Goal: Check status: Check status

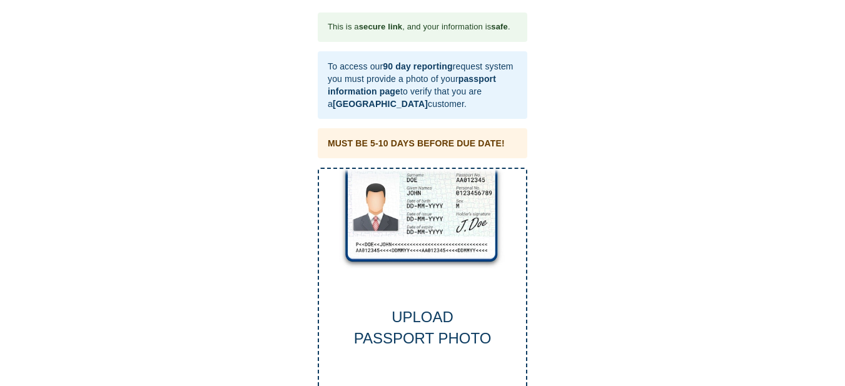
scroll to position [48, 0]
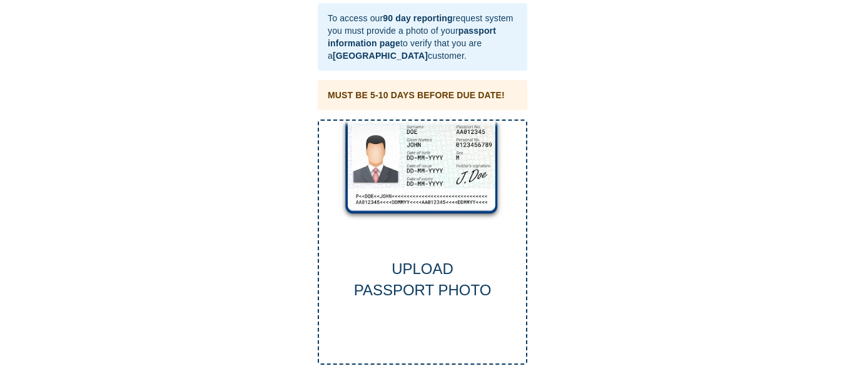
click at [725, 81] on div "This is a secure link , and your information is safe . To access our 90 day rep…" at bounding box center [423, 164] width 820 height 400
drag, startPoint x: 691, startPoint y: 2, endPoint x: 696, endPoint y: 193, distance: 190.7
click at [696, 193] on div "This is a secure link , and your information is safe . To access our 90 day rep…" at bounding box center [423, 164] width 820 height 400
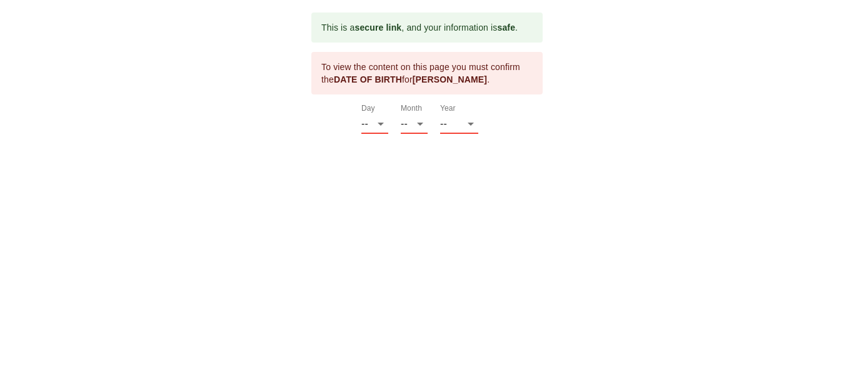
click at [601, 85] on div "This is a secure link , and your information is safe . To view the content on t…" at bounding box center [427, 73] width 829 height 121
click at [378, 124] on select "-- 01 02 03 04 05 06 07 08 09 10 11 12 13 14 15 16 17 18 19 20 21 22 23 24 25 2…" at bounding box center [374, 124] width 27 height 20
select select "06"
click at [361, 114] on select "-- 01 02 03 04 05 06 07 08 09 10 11 12 13 14 15 16 17 18 19 20 21 22 23 24 25 2…" at bounding box center [374, 124] width 27 height 20
click at [418, 118] on select "-- 01 02 03 04 05 06 07 08 09 10 11 12" at bounding box center [414, 124] width 27 height 20
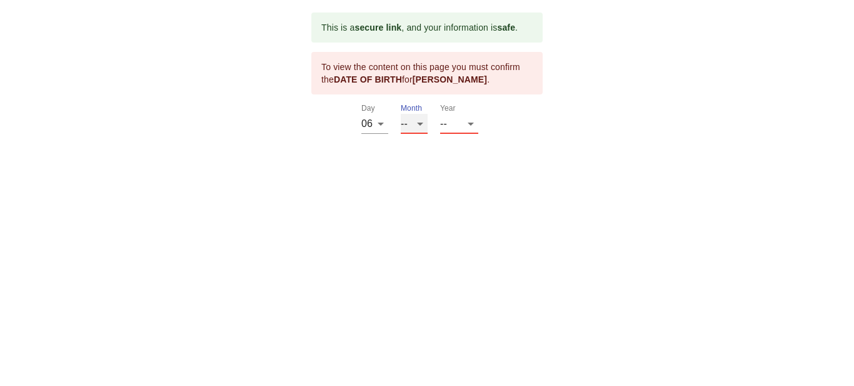
select select "12"
click at [401, 114] on select "-- 01 02 03 04 05 06 07 08 09 10 11 12" at bounding box center [414, 124] width 27 height 20
click at [470, 123] on select "-- 2025 2024 2023 2022 2021 2020 2019 2018 2017 2016 2015 2014 2013 2012 2011 2…" at bounding box center [459, 124] width 38 height 20
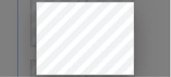
scroll to position [442, 0]
